Goal: Task Accomplishment & Management: Manage account settings

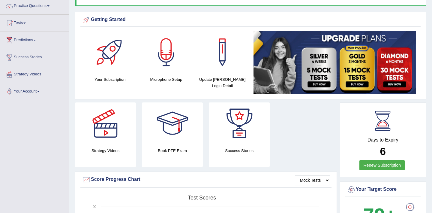
scroll to position [53, 0]
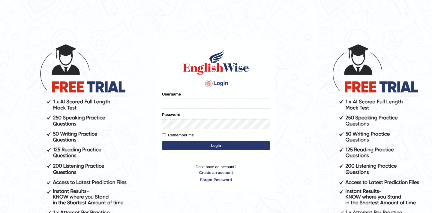
type input "dhruv_agarwal"
click at [218, 143] on button "Login" at bounding box center [216, 145] width 108 height 9
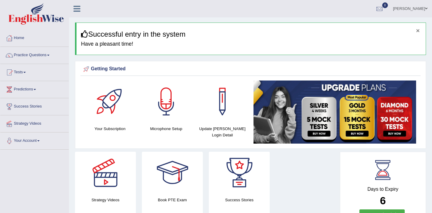
click at [418, 30] on button "×" at bounding box center [418, 30] width 4 height 6
